Goal: Find contact information: Find contact information

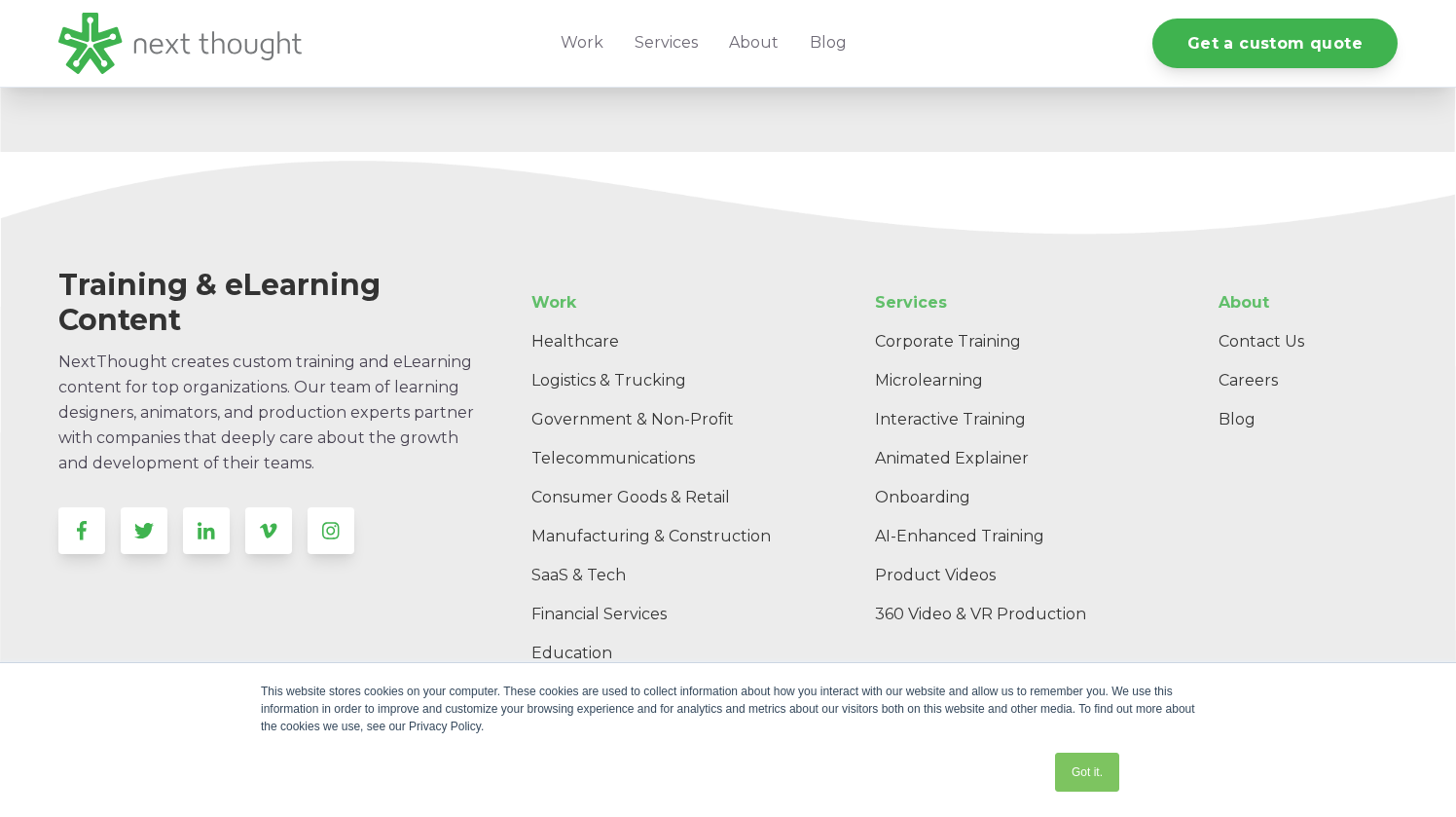
scroll to position [6076, 0]
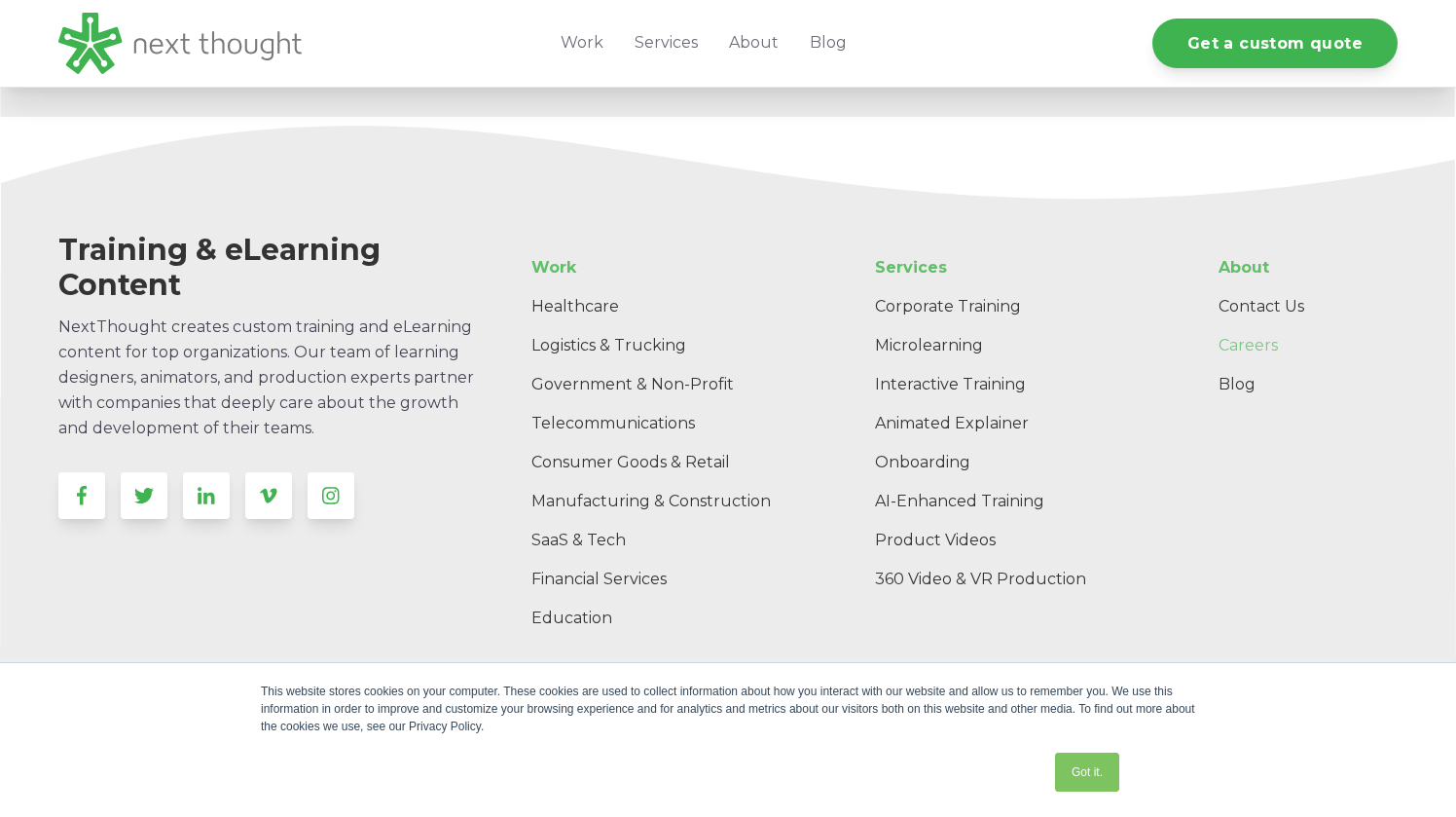
click at [1254, 342] on link "Careers" at bounding box center [1300, 345] width 194 height 39
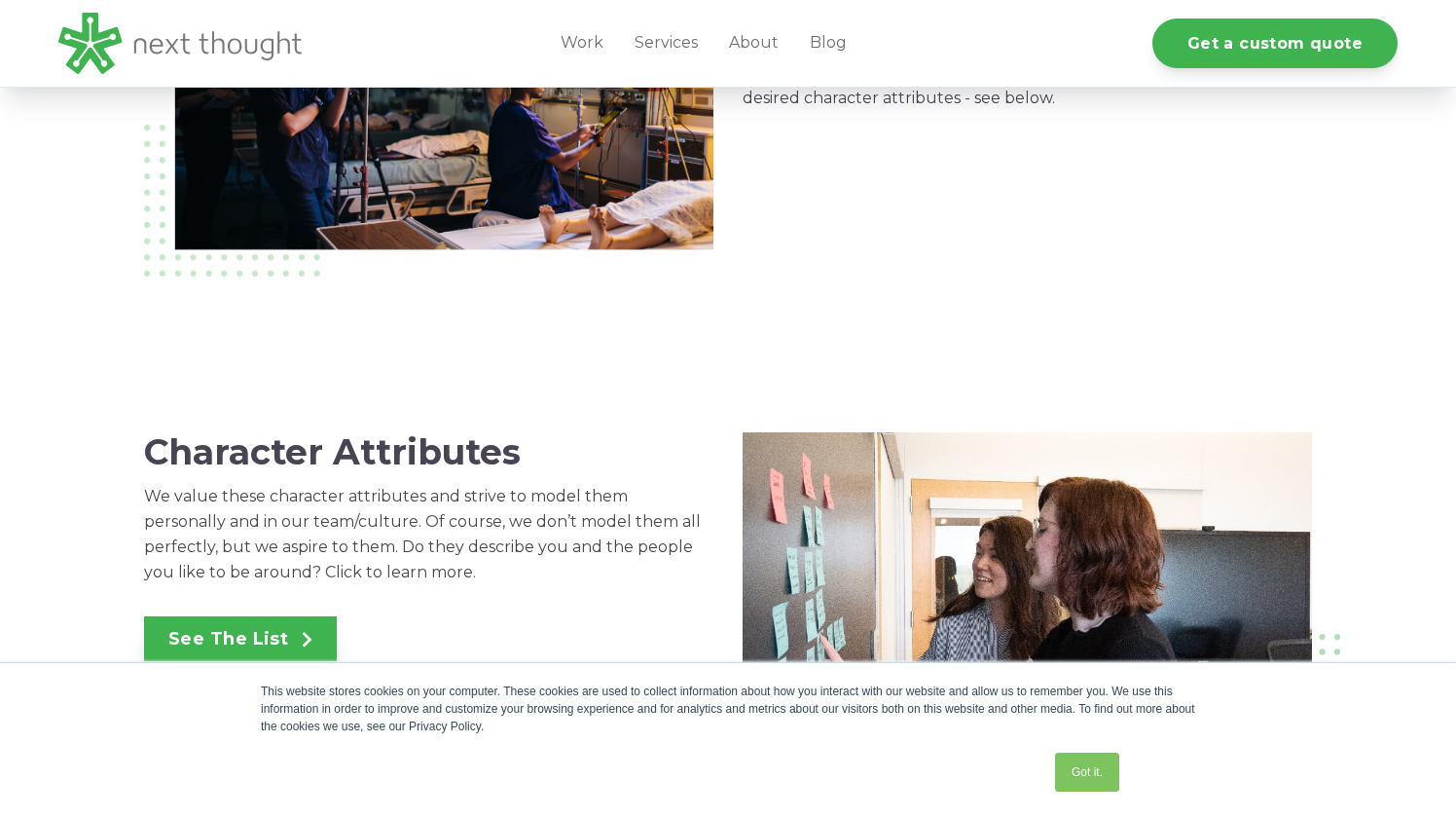
scroll to position [1349, 0]
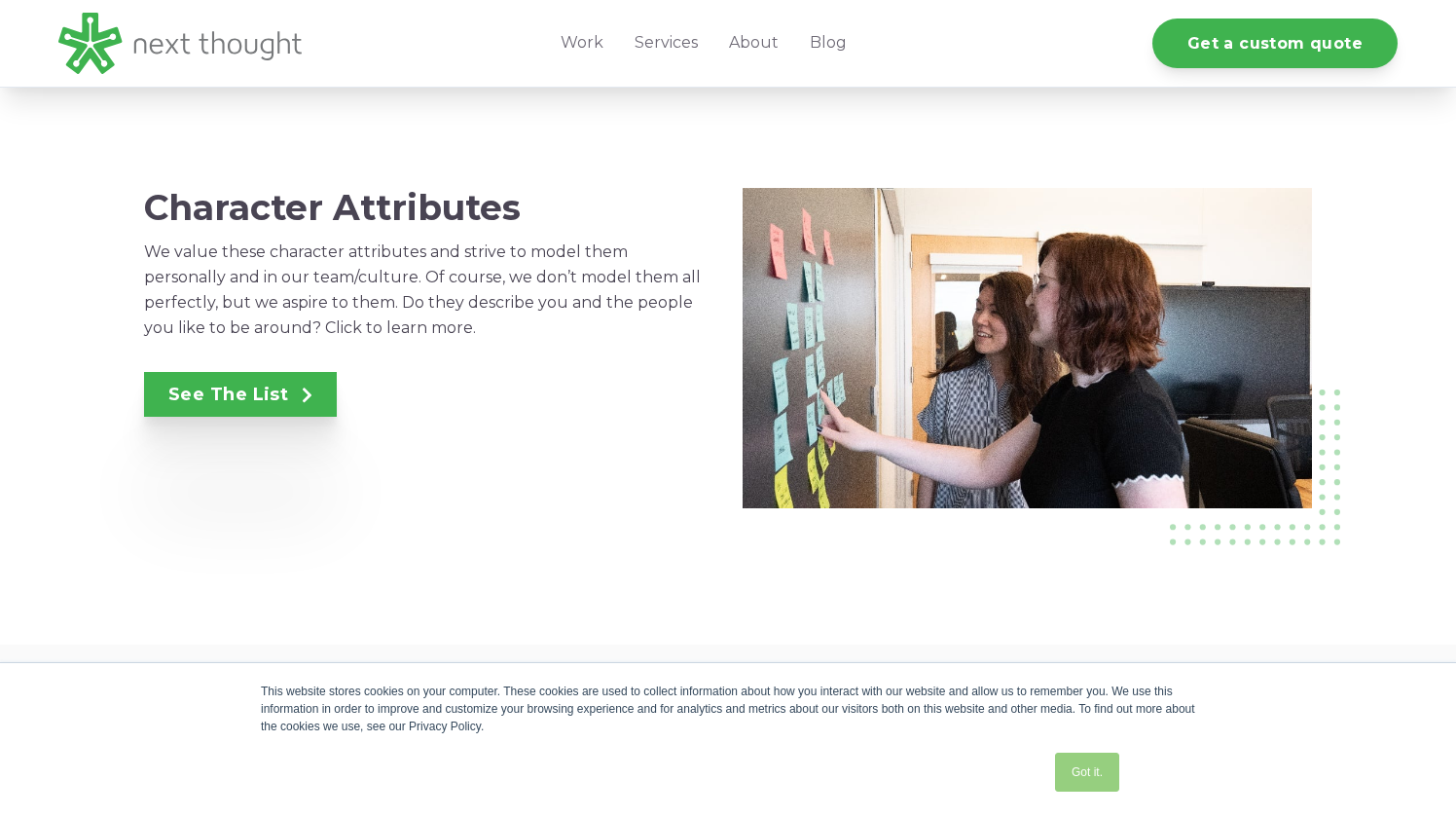
click at [1088, 781] on link "Got it." at bounding box center [1087, 771] width 64 height 39
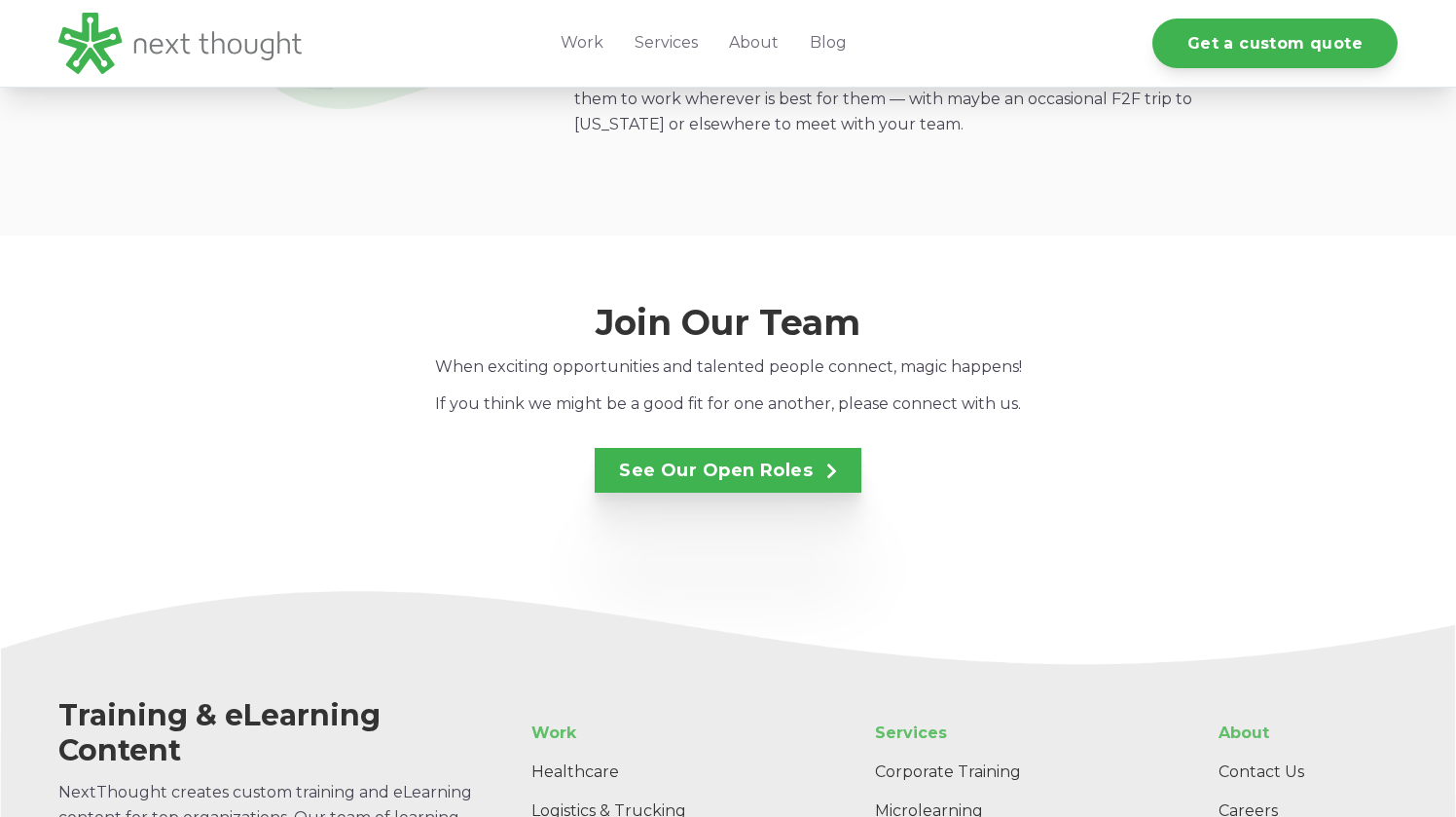
scroll to position [3189, 0]
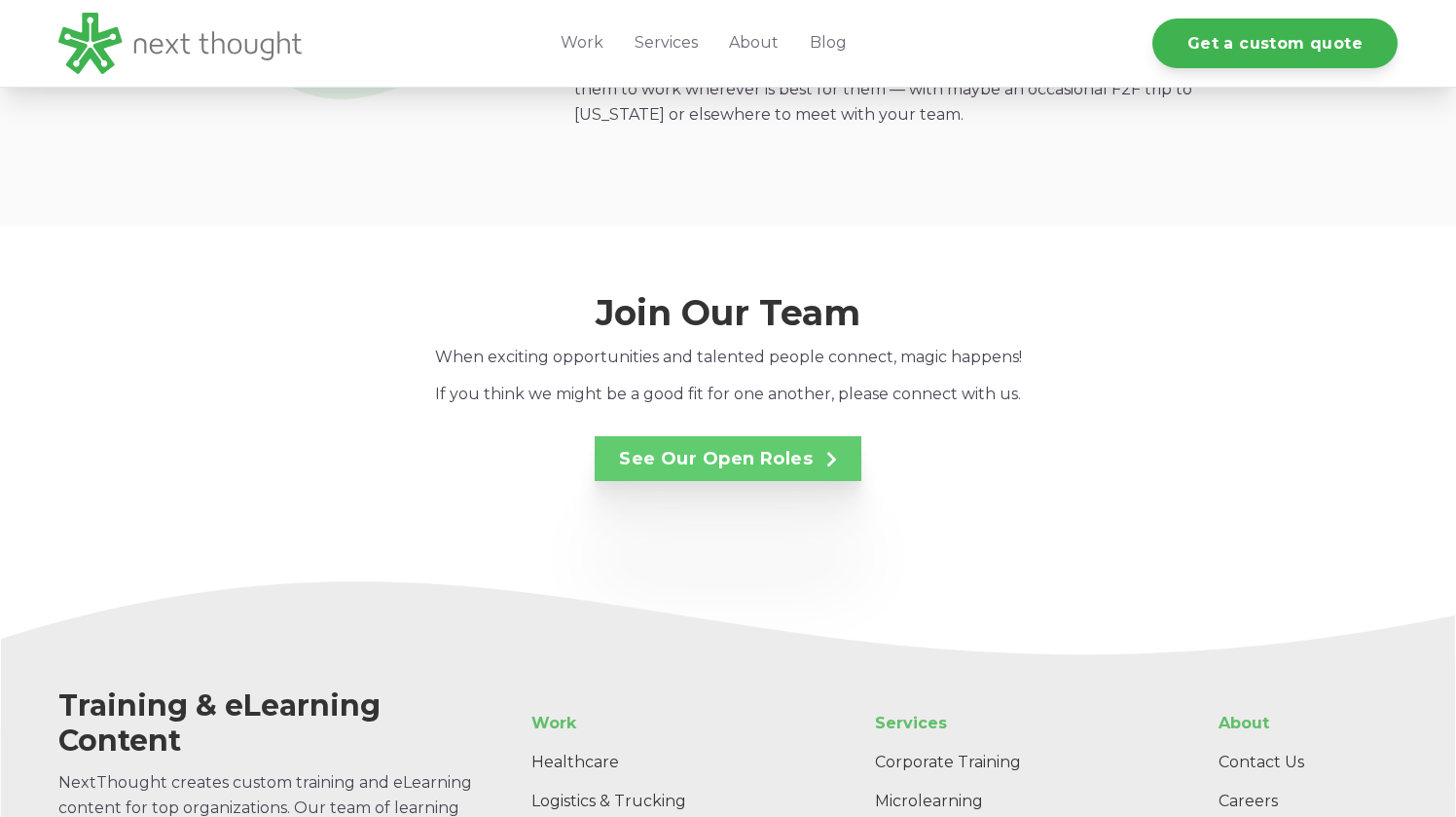
click at [661, 436] on link "See Our Open Roles" at bounding box center [728, 458] width 267 height 45
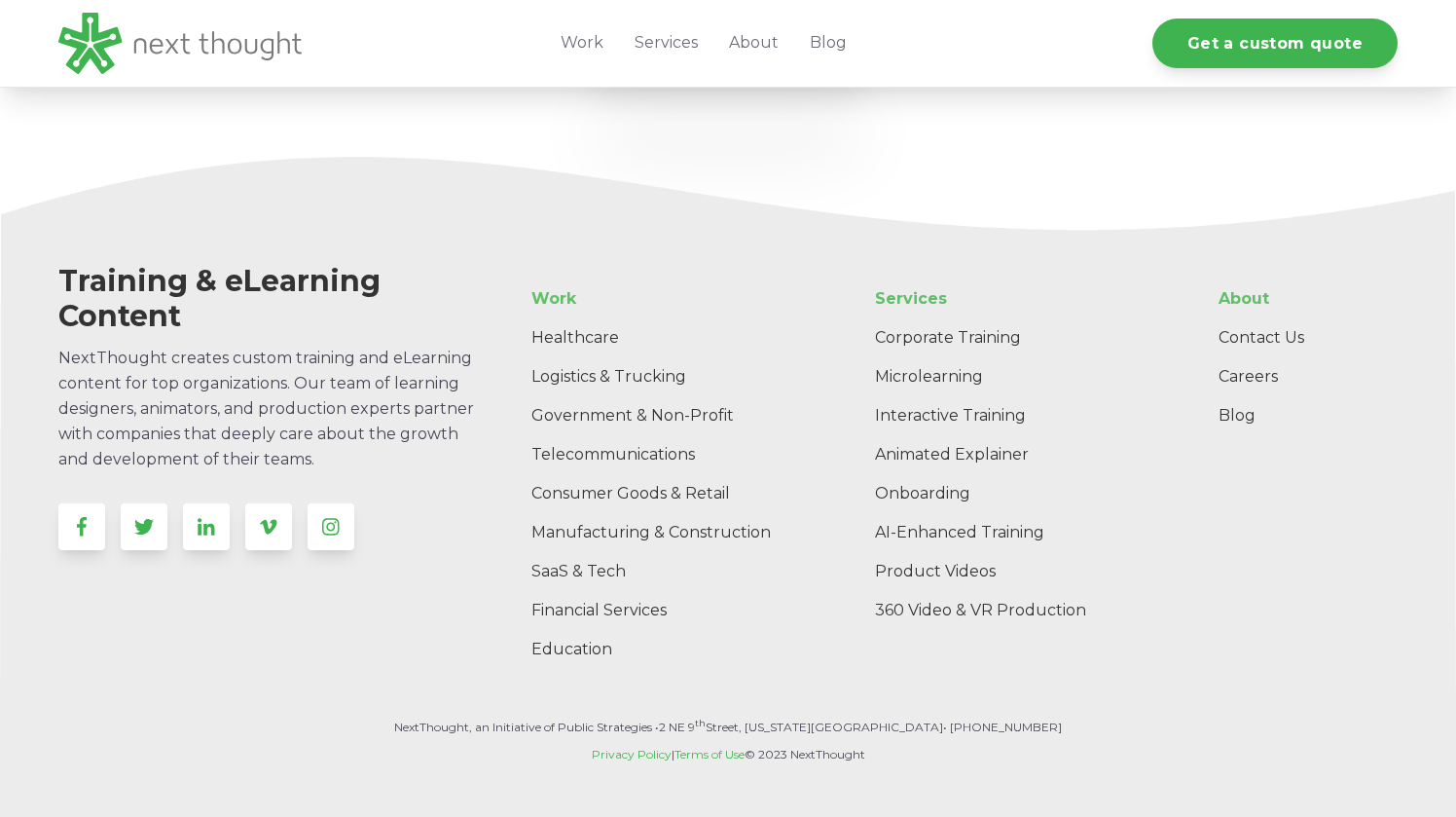
scroll to position [3618, 0]
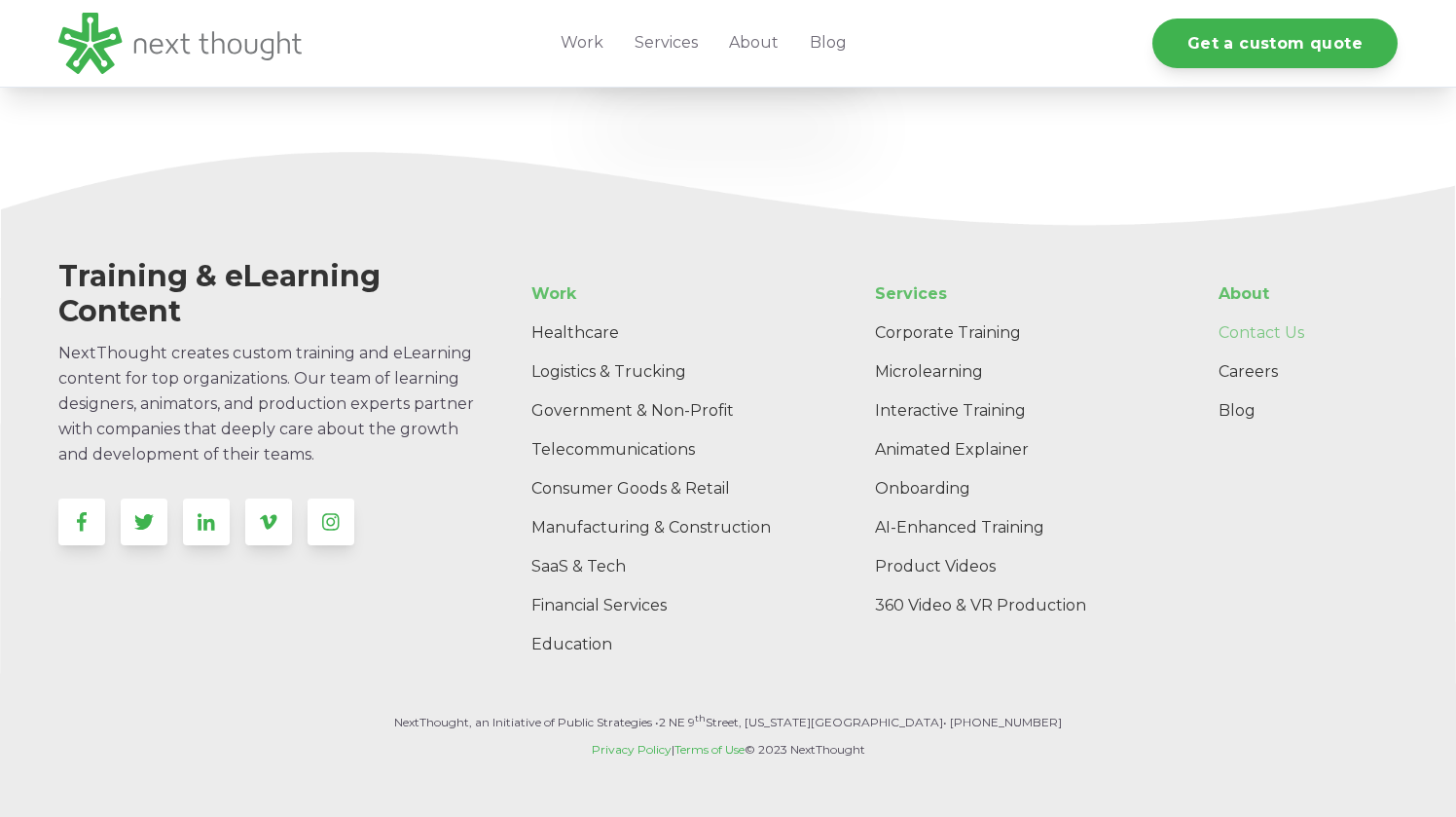
click at [1265, 313] on link "Contact Us" at bounding box center [1300, 332] width 194 height 39
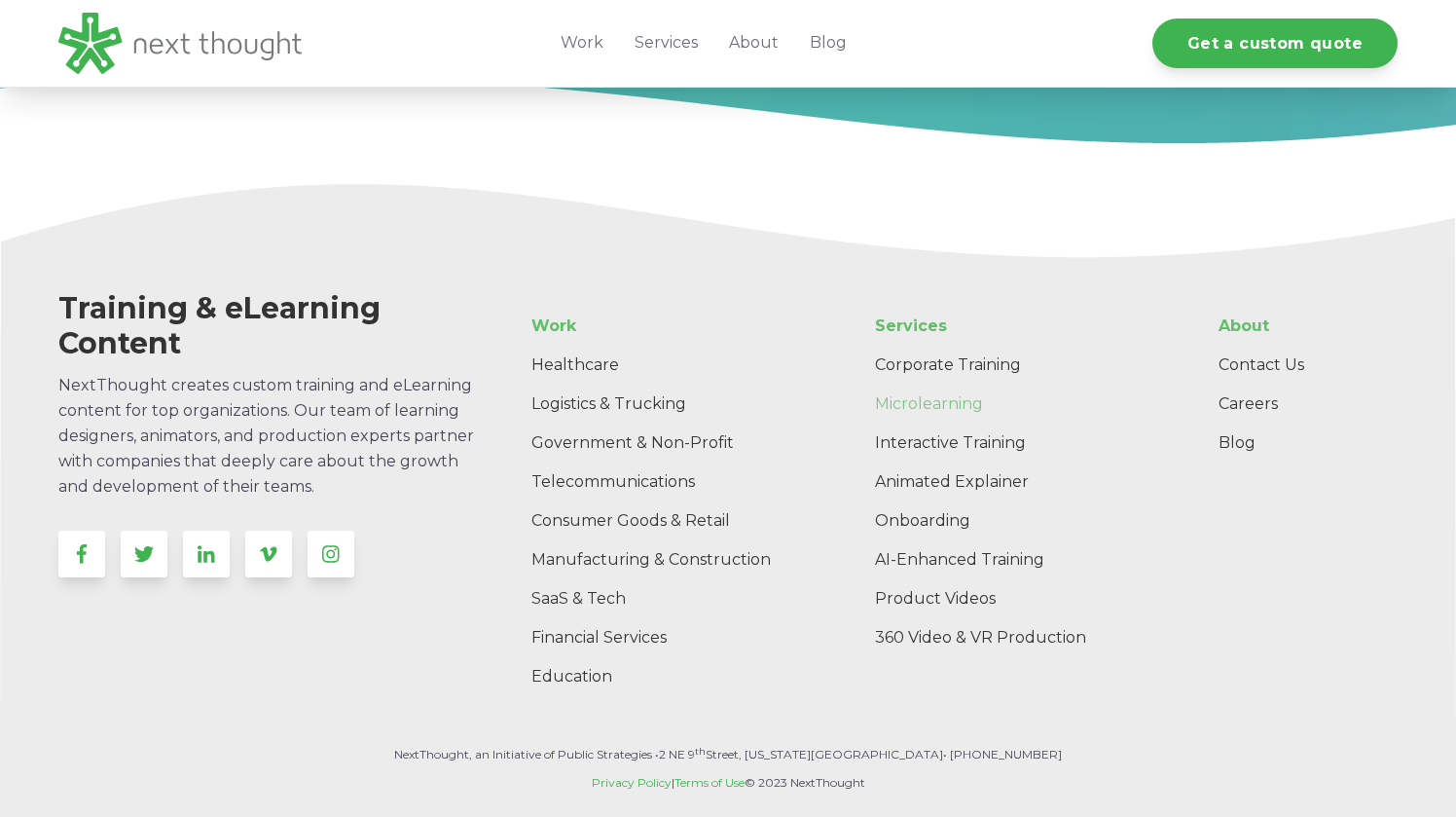
scroll to position [2136, 0]
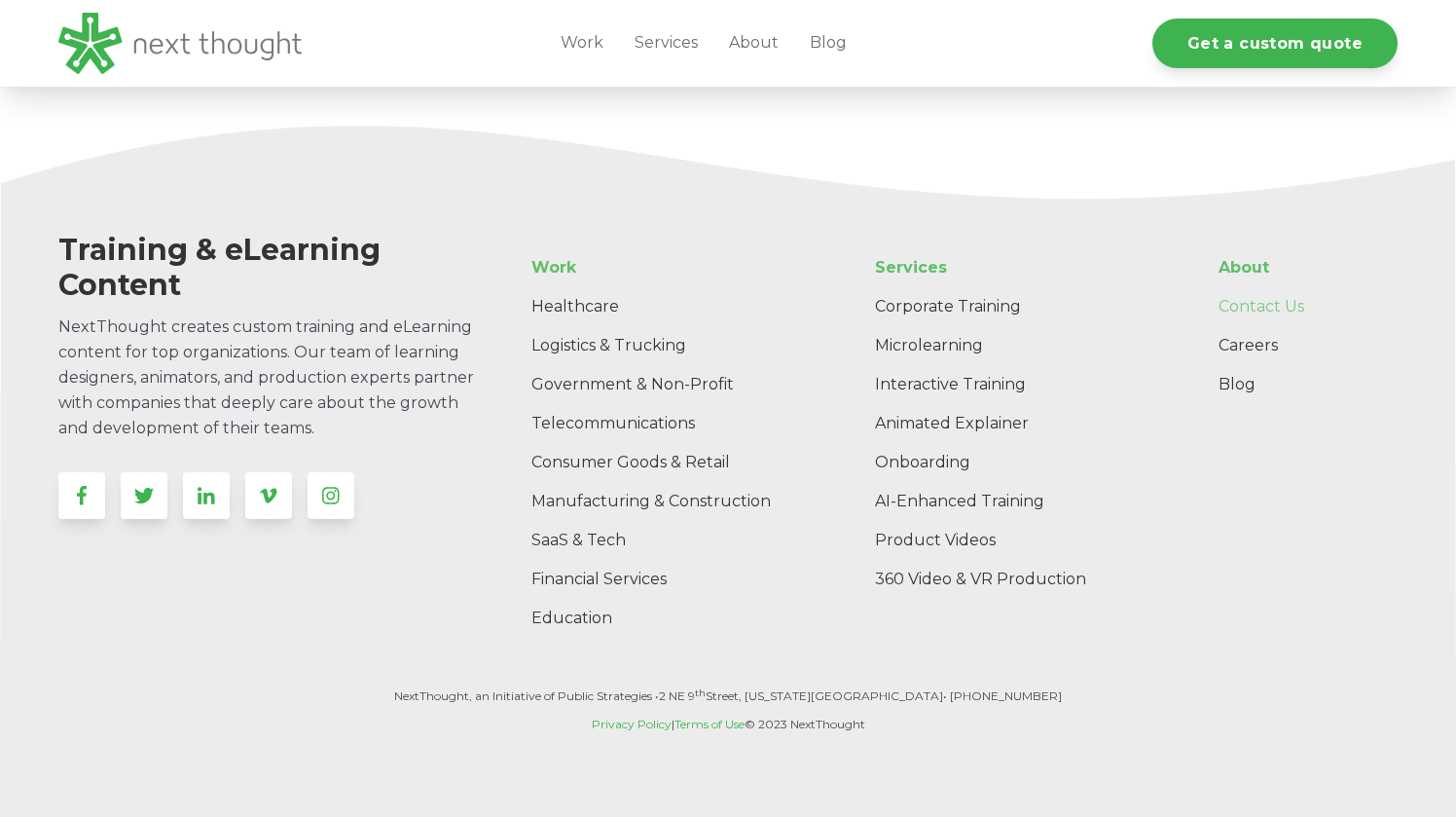
click at [1253, 301] on link "Contact Us" at bounding box center [1300, 306] width 194 height 39
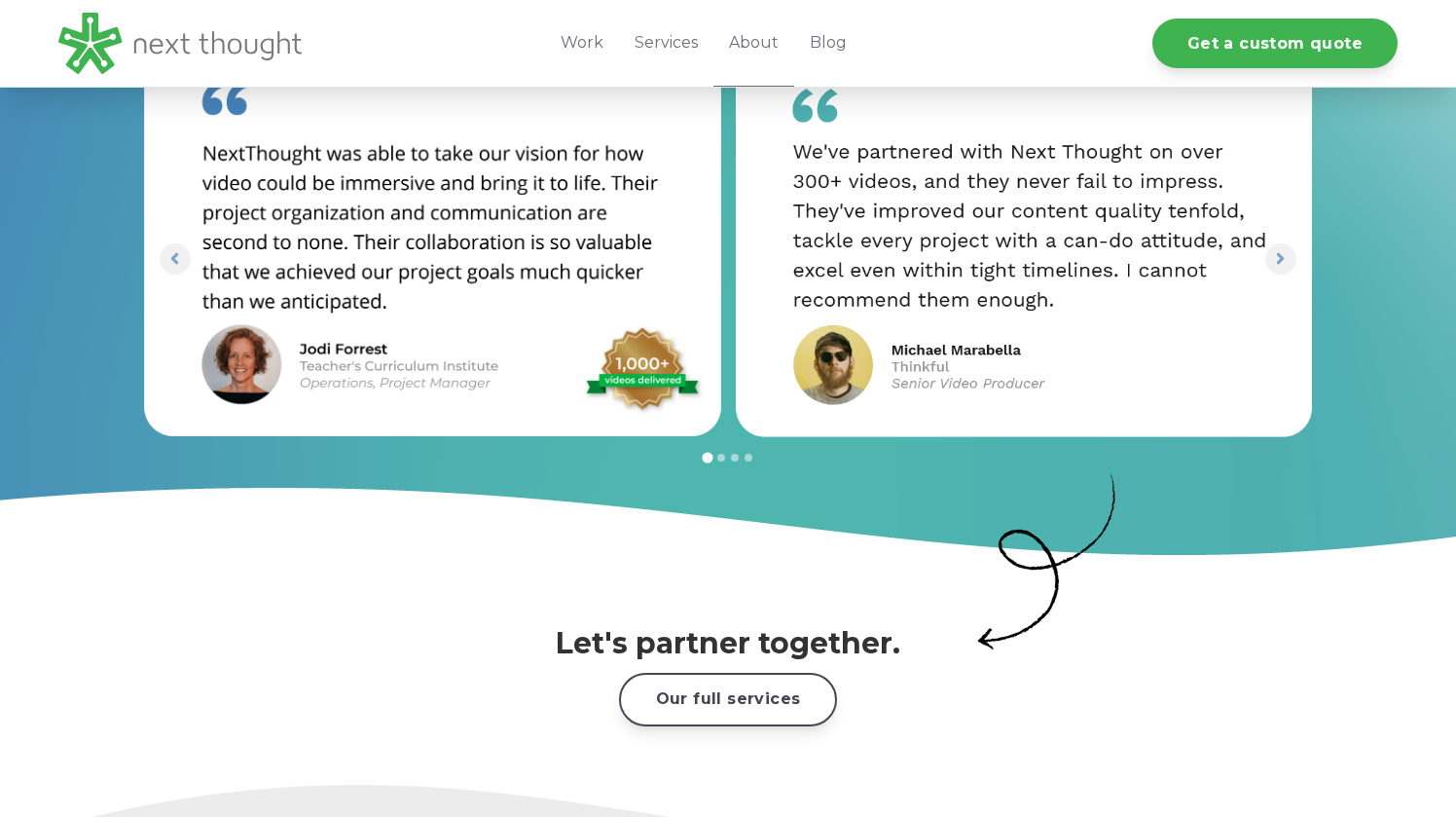
scroll to position [3165, 0]
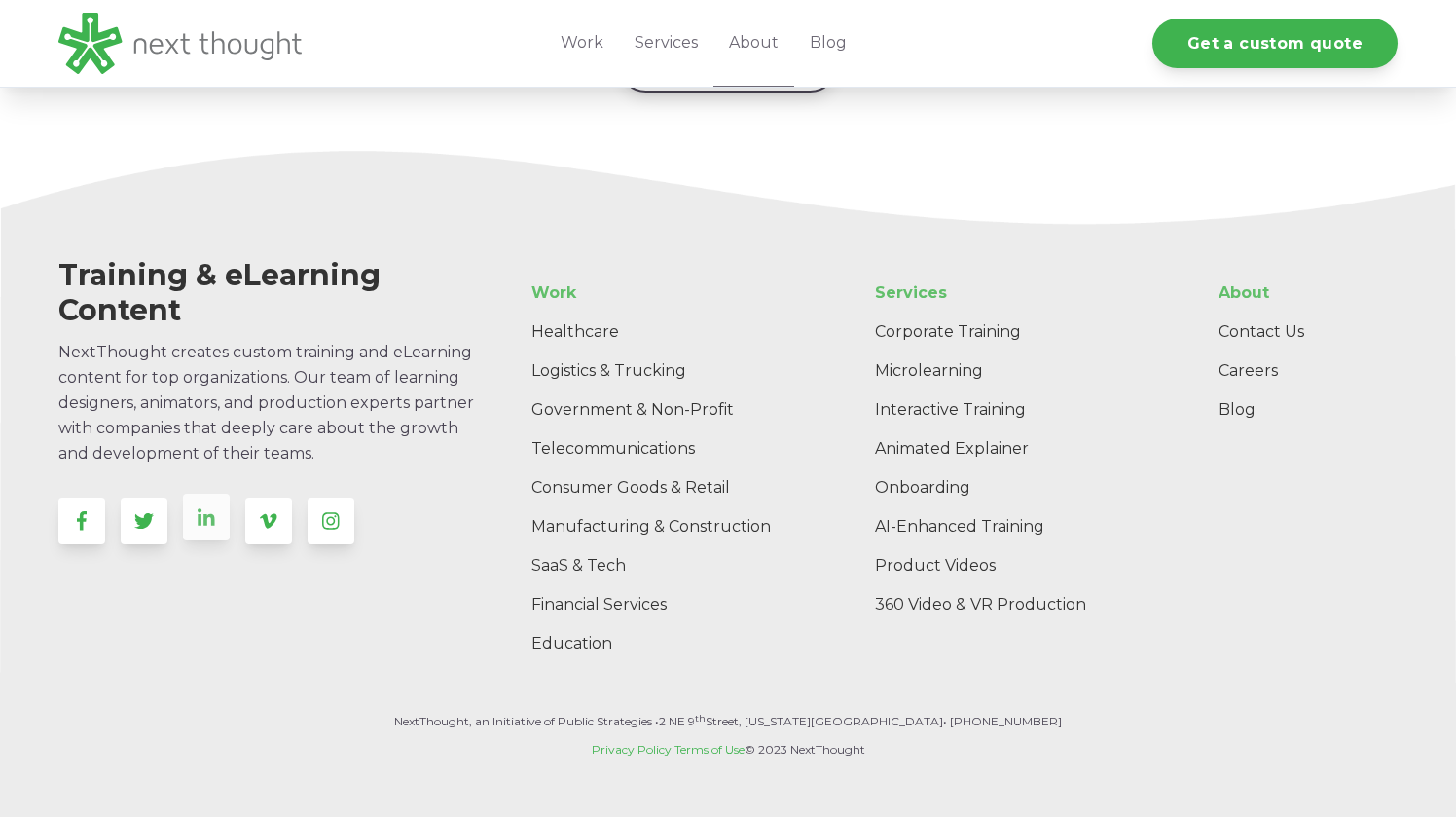
click at [213, 494] on link at bounding box center [206, 517] width 47 height 47
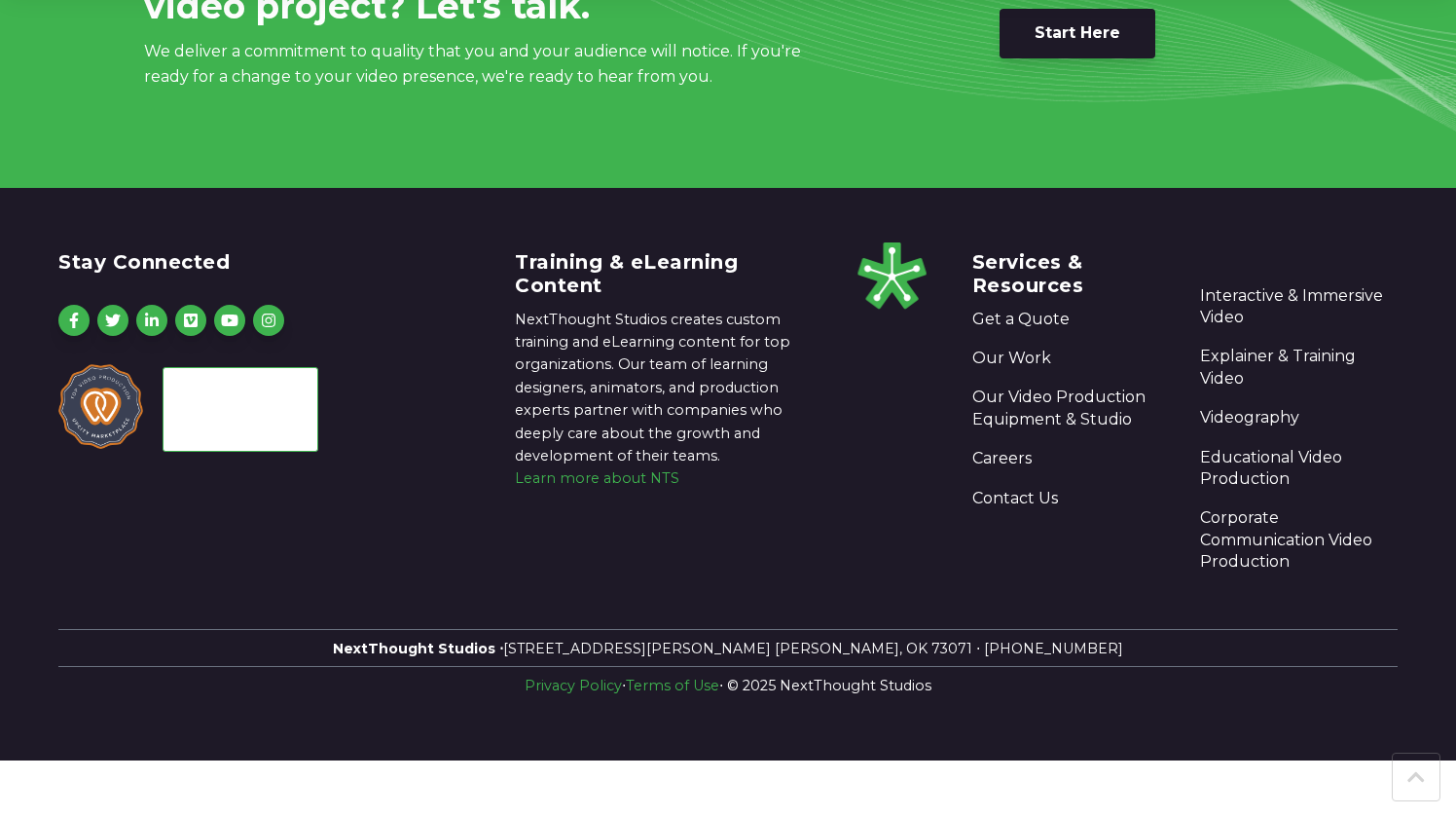
scroll to position [2411, 0]
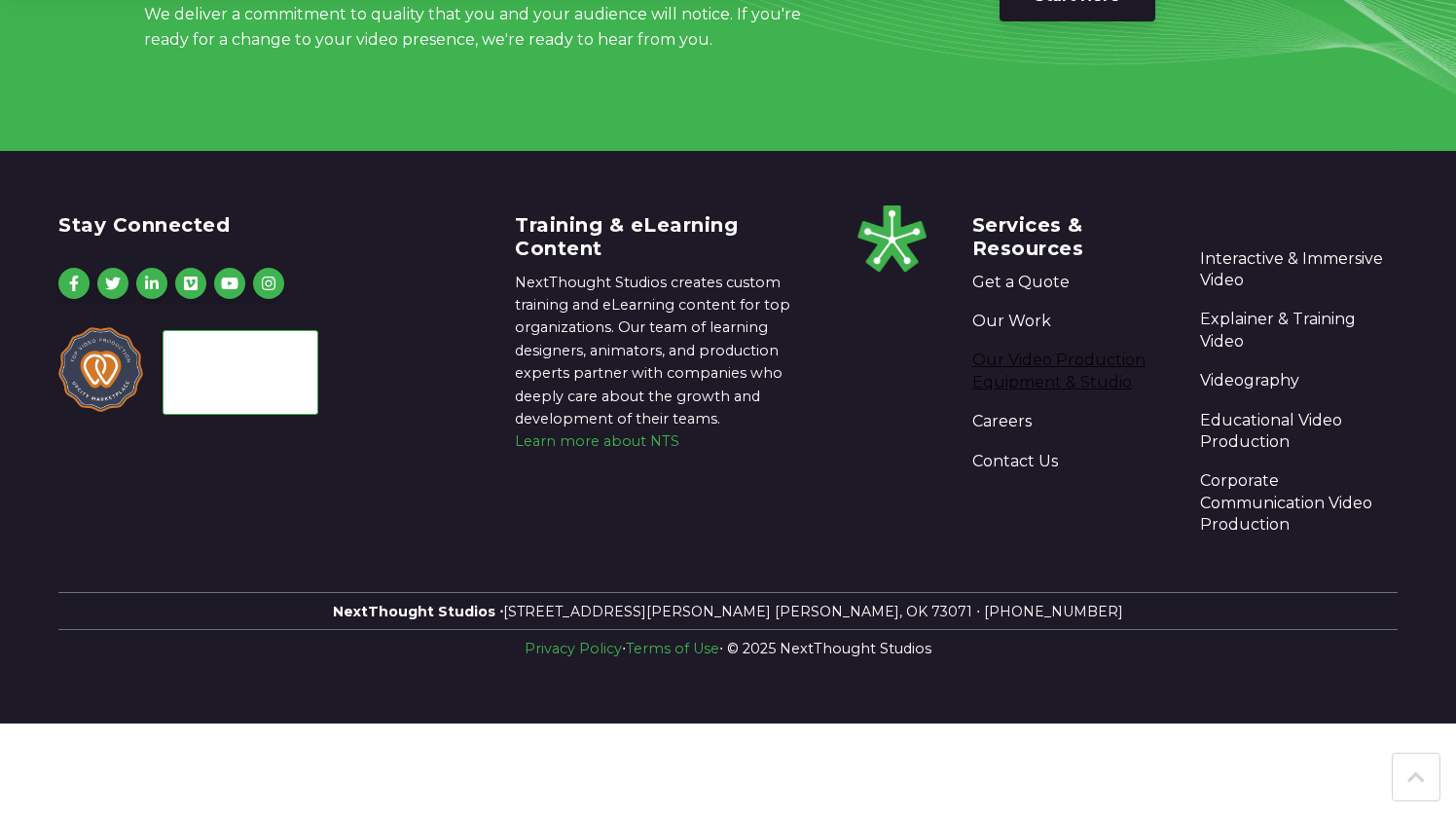
click at [1085, 374] on link "Our Video Production Equipment & Studio" at bounding box center [1071, 371] width 197 height 44
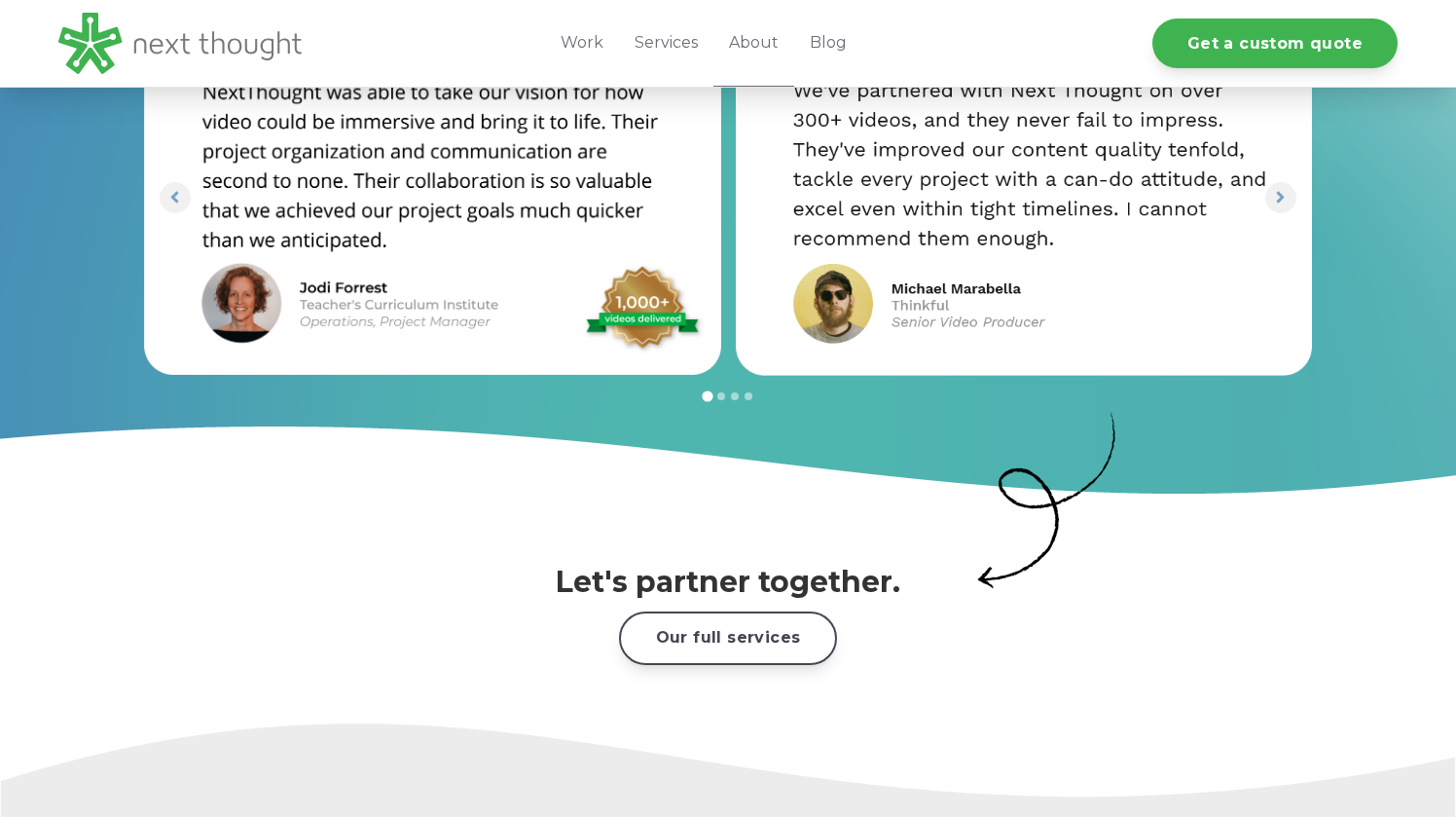
scroll to position [3165, 0]
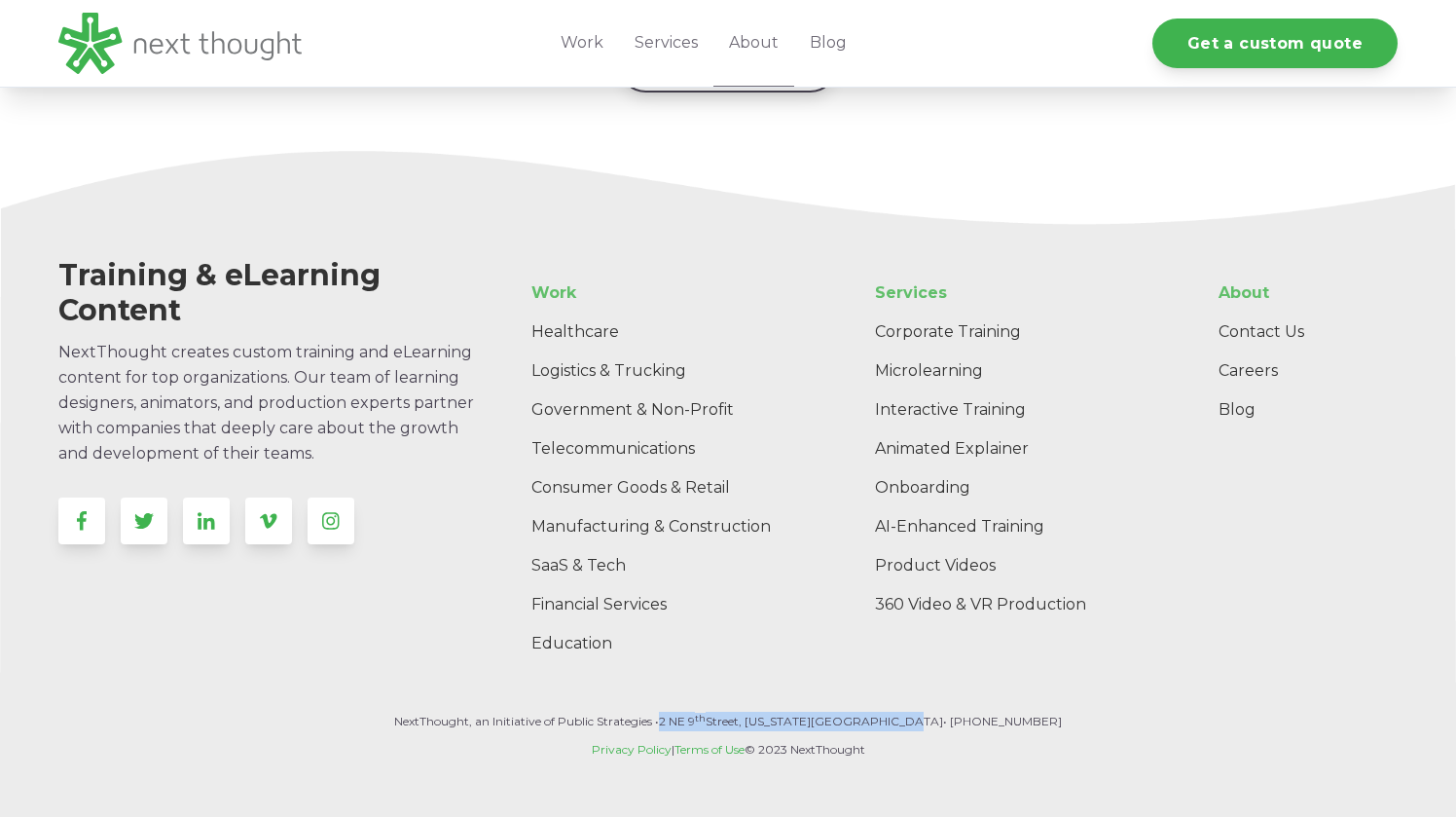
drag, startPoint x: 705, startPoint y: 697, endPoint x: 938, endPoint y: 695, distance: 233.0
click at [938, 712] on p "NextThought, an Initiative of Public Strategies • [STREET_ADDRESS][US_STATE] • …" at bounding box center [728, 722] width 1340 height 20
copy p "[STREET_ADDRESS][US_STATE]"
